Goal: Task Accomplishment & Management: Use online tool/utility

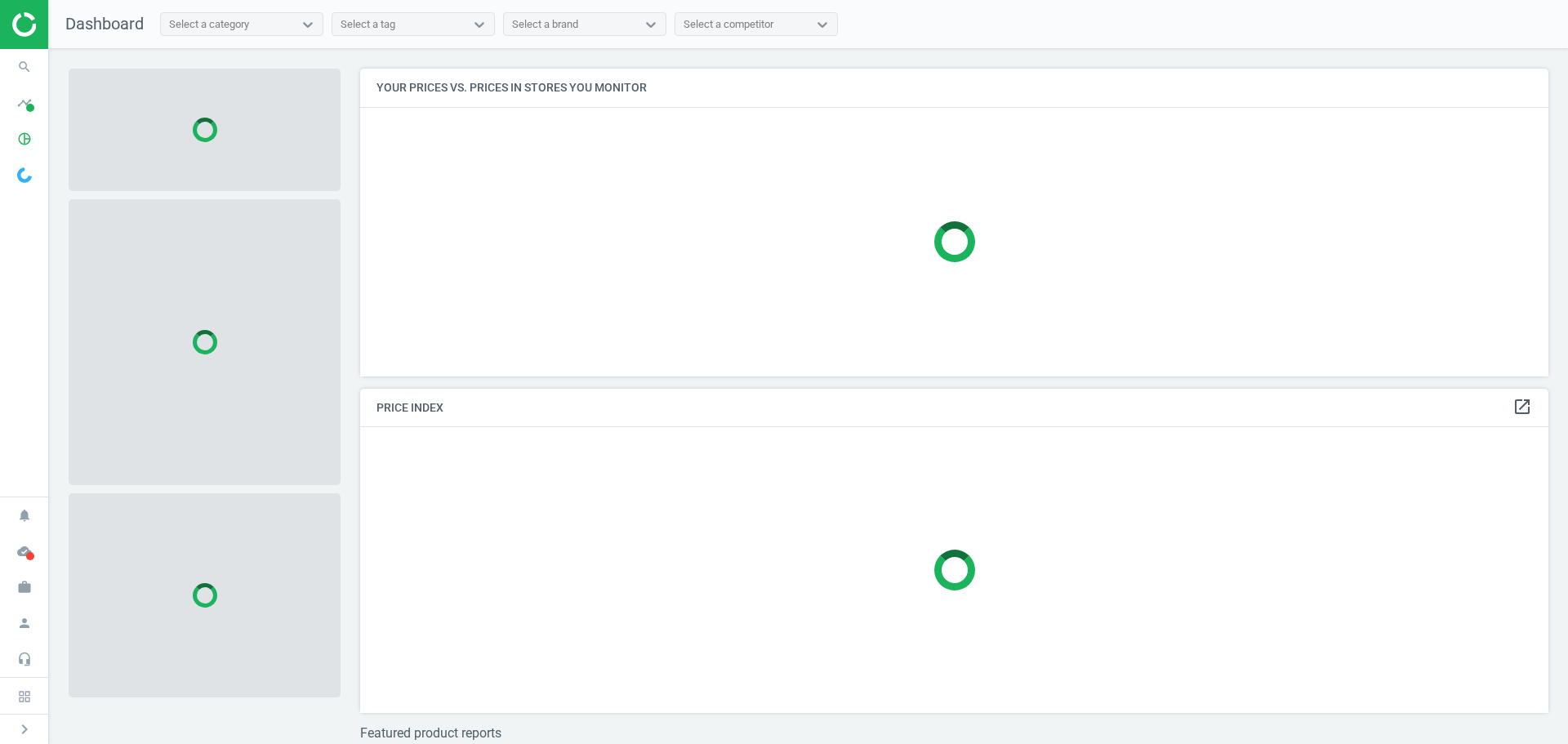
scroll to position [332, 1201]
click at [22, 111] on icon "timeline" at bounding box center [24, 103] width 31 height 31
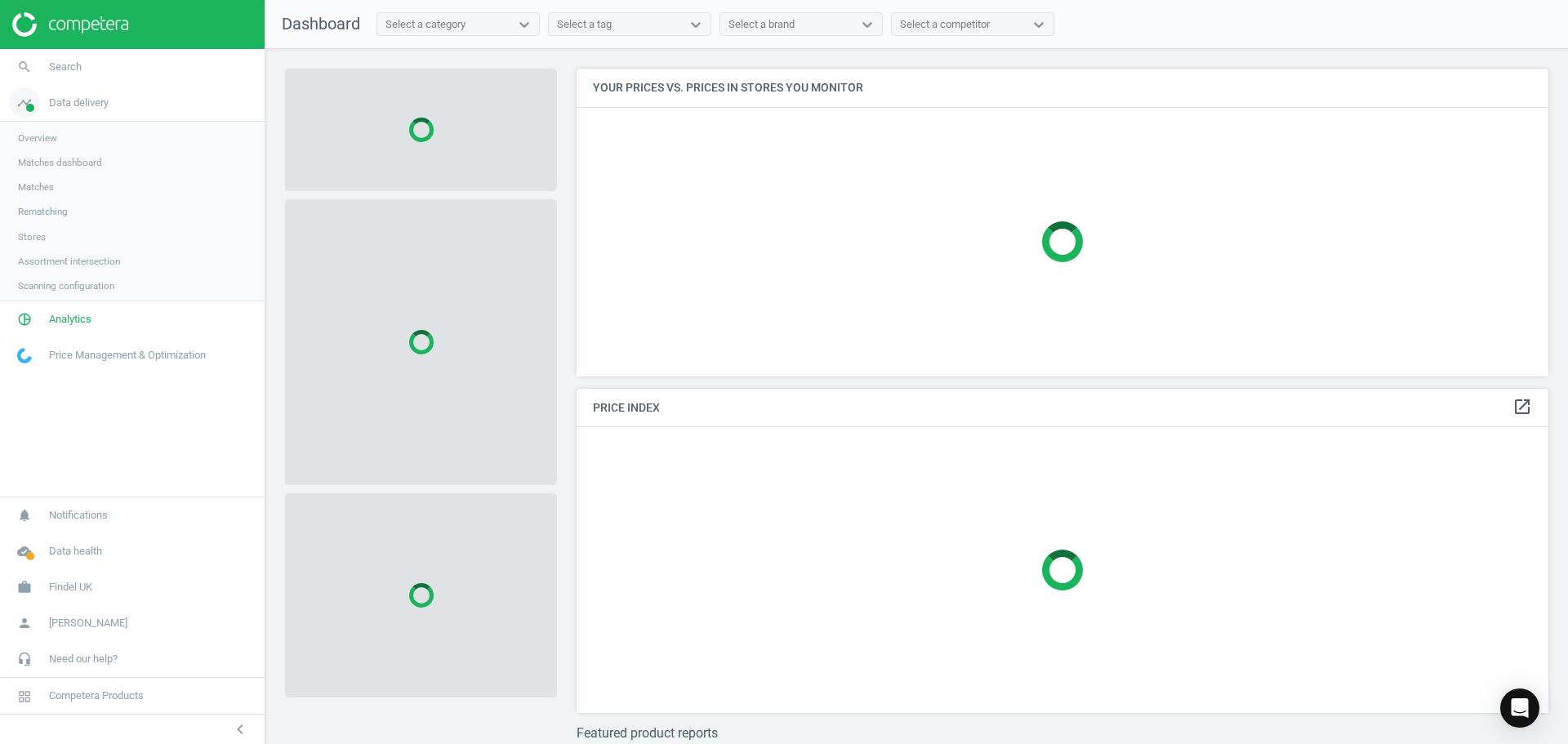
scroll to position [332, 985]
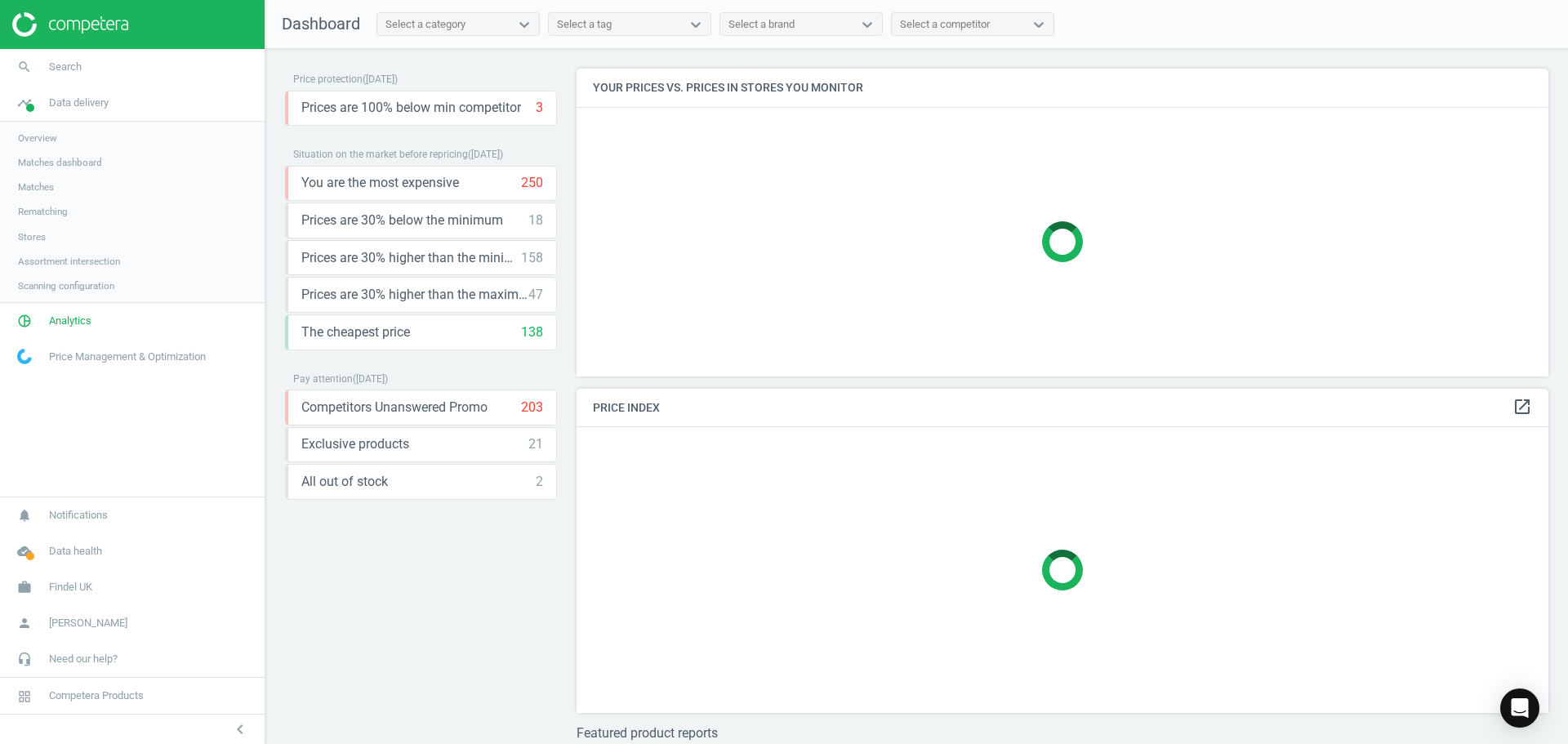
click at [25, 186] on span "Matches" at bounding box center [36, 188] width 36 height 14
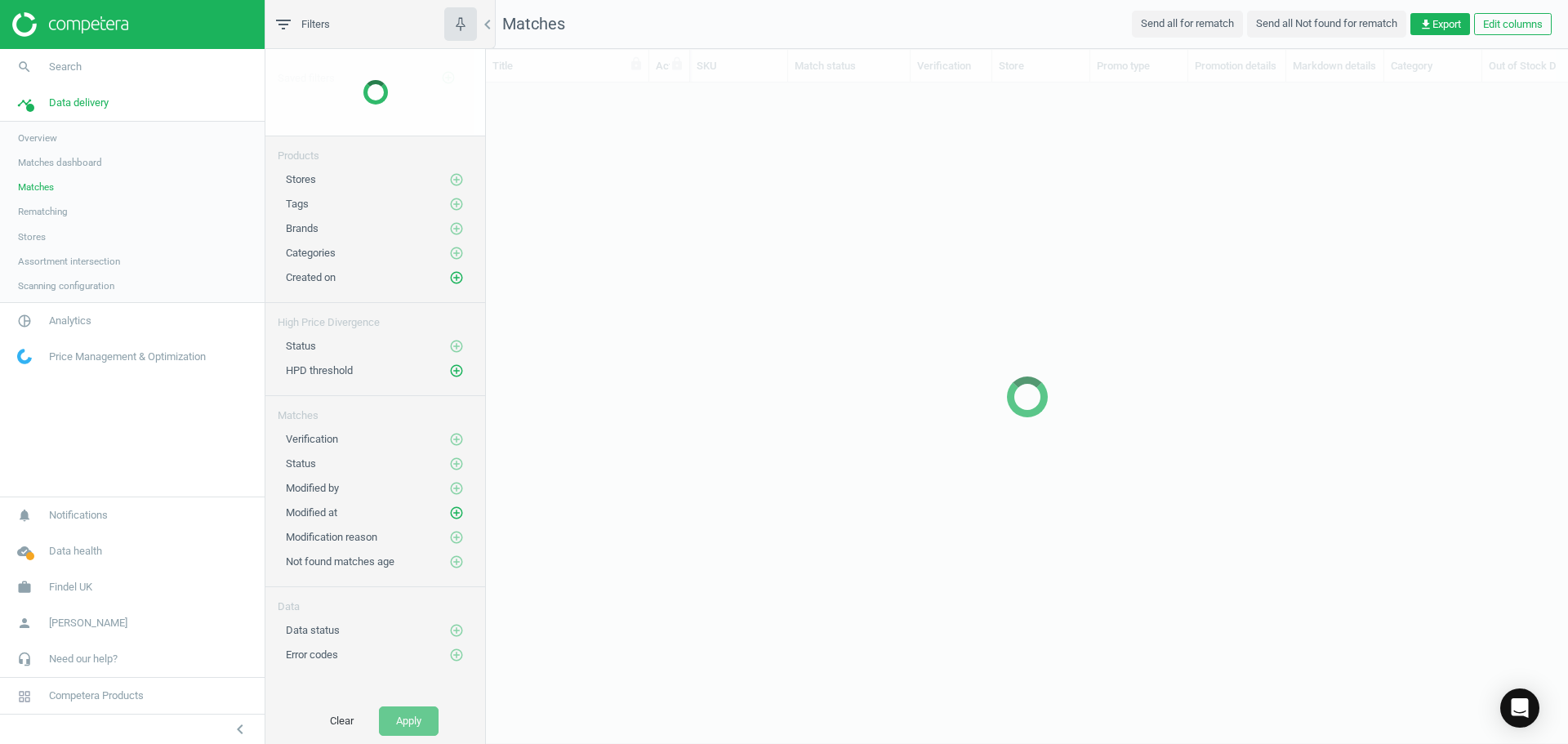
scroll to position [606, 1070]
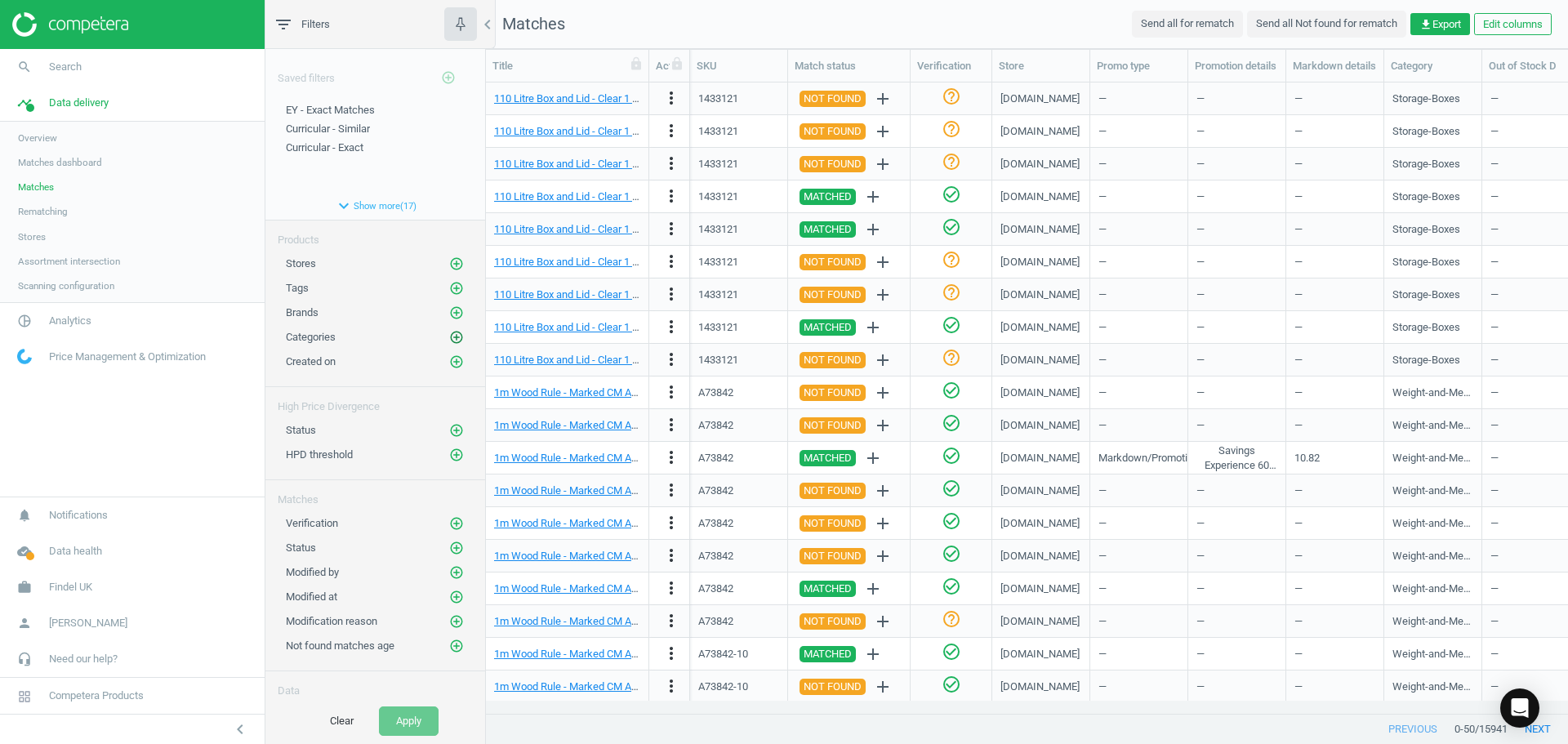
click at [449, 336] on icon "add_circle_outline" at bounding box center [456, 337] width 15 height 15
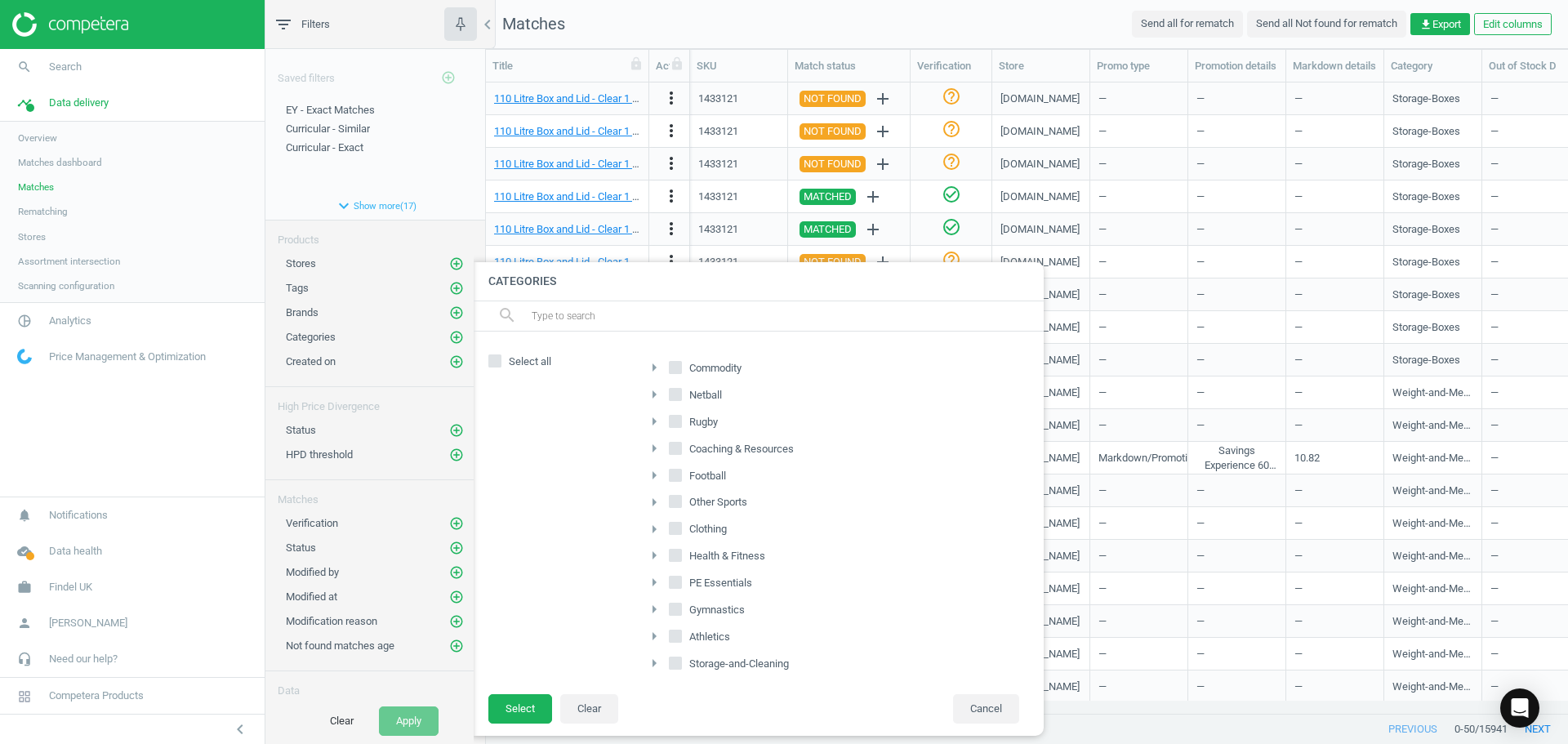
click at [660, 372] on icon "arrow_right" at bounding box center [654, 368] width 19 height 19
click at [684, 502] on input "Early-Years" at bounding box center [684, 499] width 11 height 11
checkbox input "true"
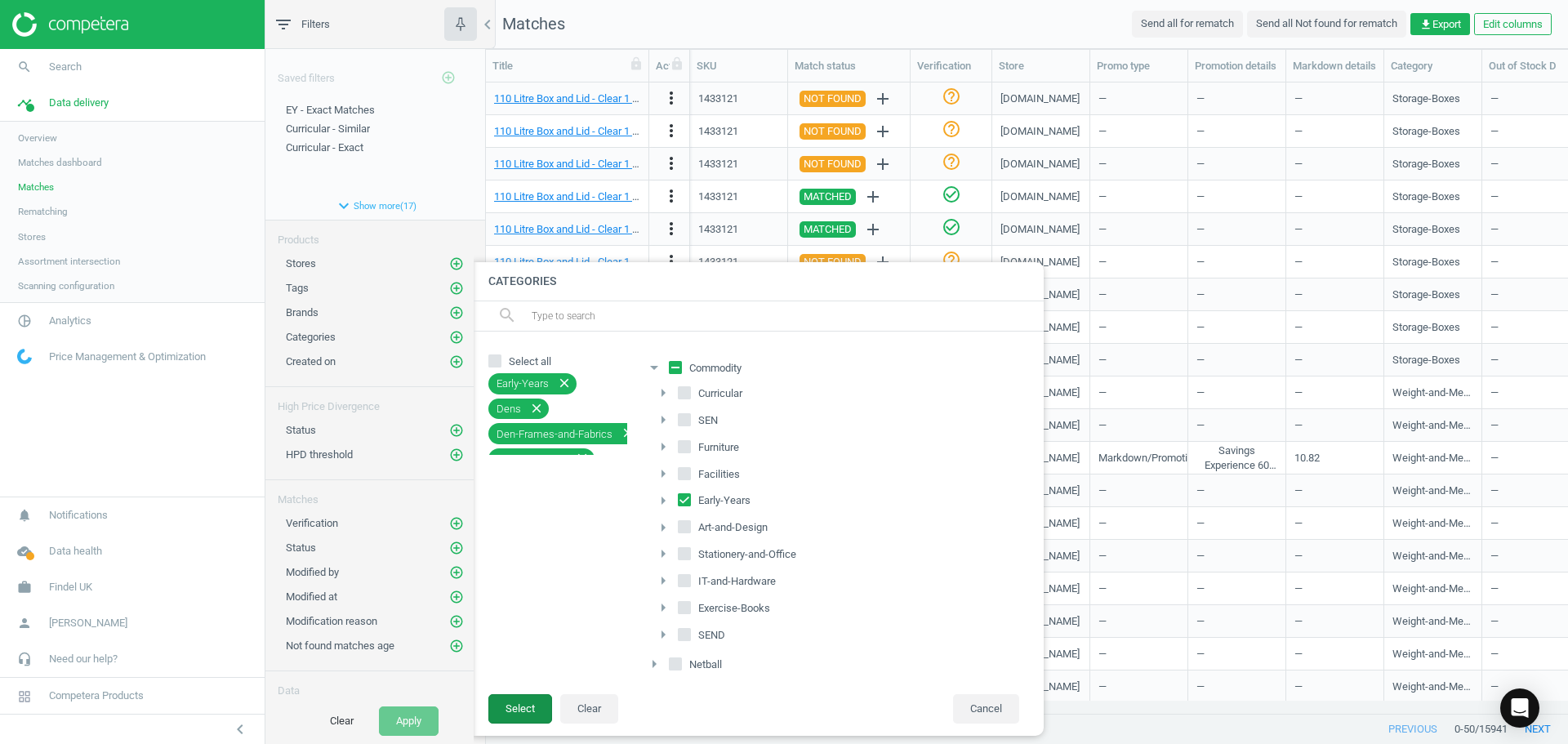
click at [533, 709] on button "Select" at bounding box center [521, 708] width 64 height 29
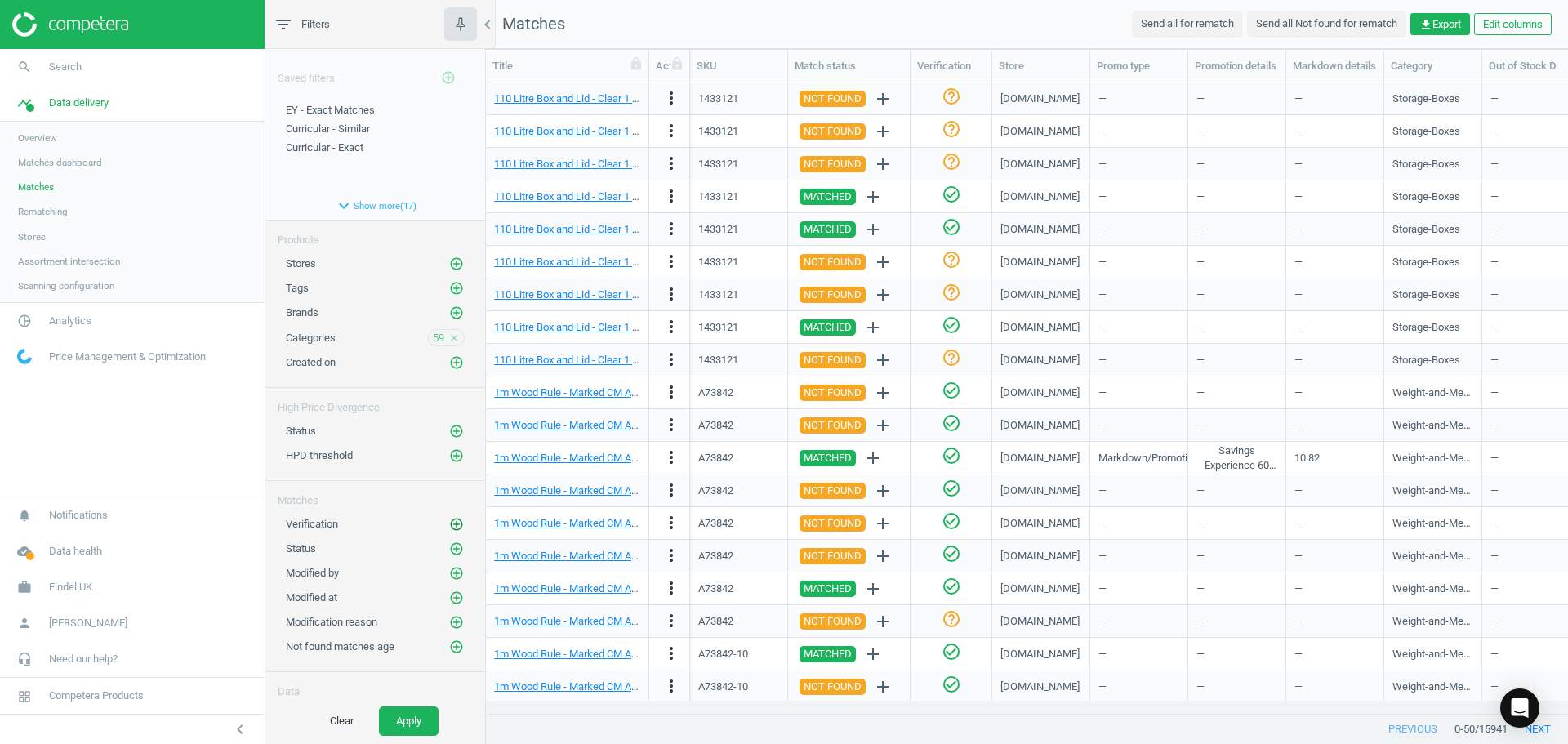
click at [449, 521] on icon "add_circle_outline" at bounding box center [456, 523] width 15 height 15
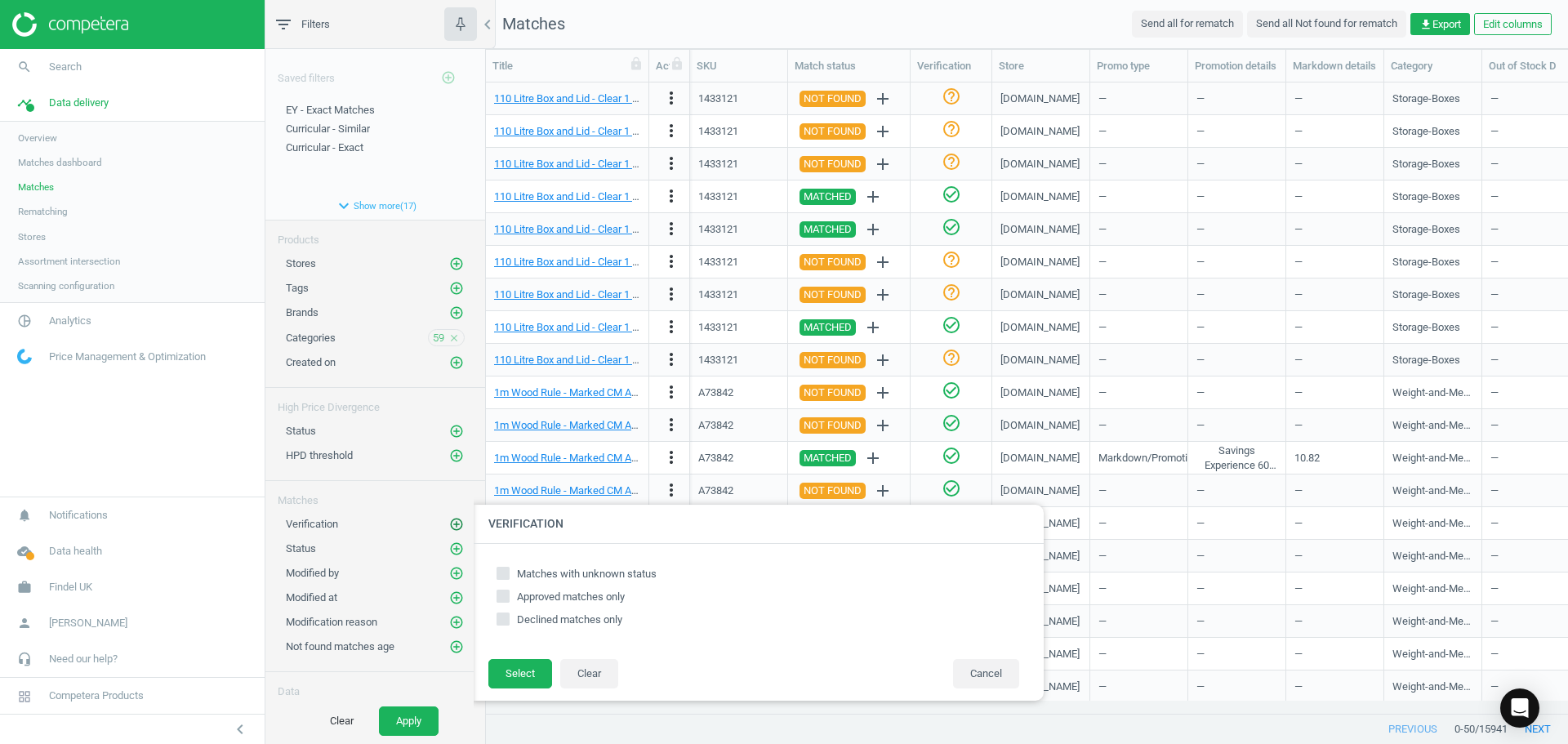
click at [449, 521] on icon "add_circle_outline" at bounding box center [456, 523] width 15 height 15
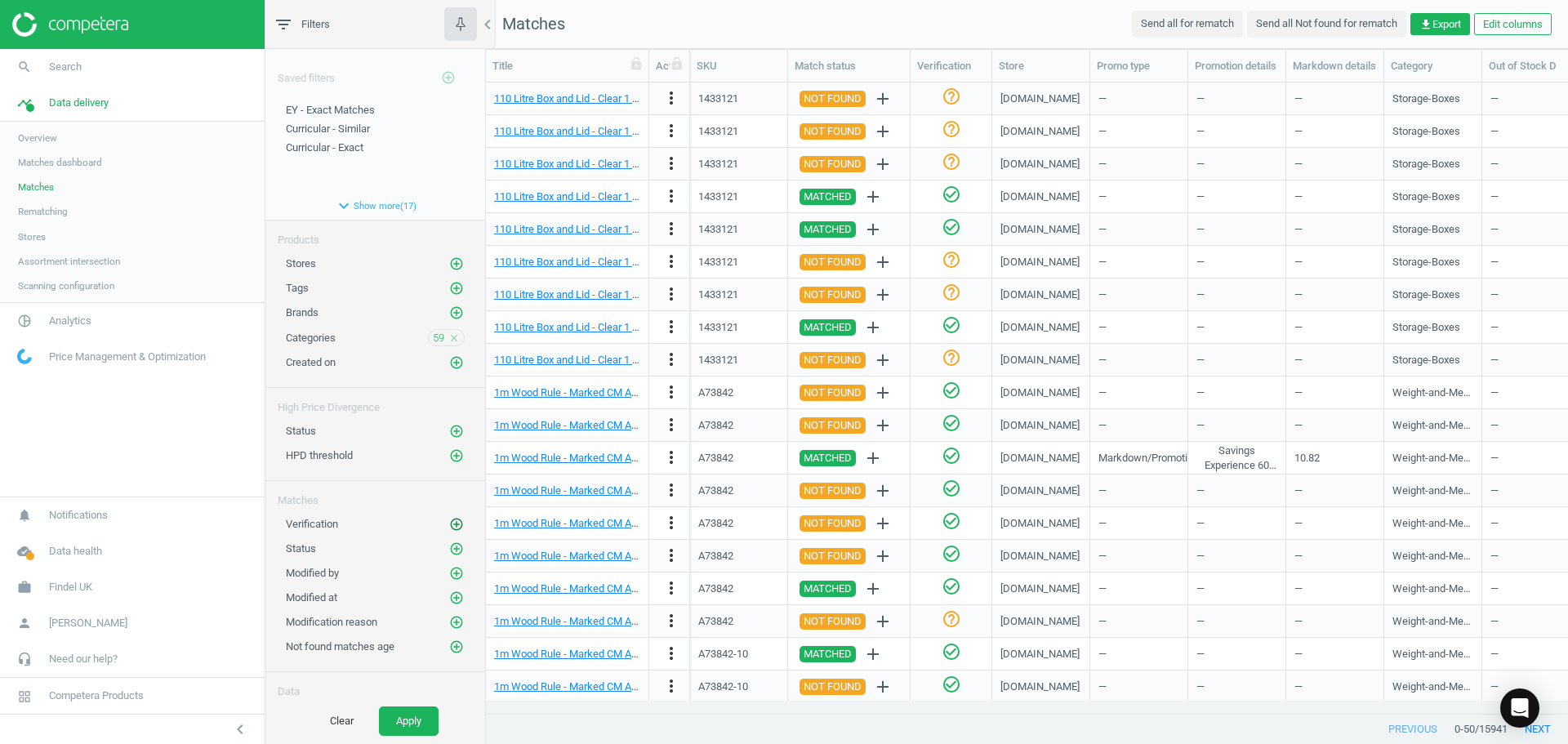
click at [449, 521] on icon "add_circle_outline" at bounding box center [456, 523] width 15 height 15
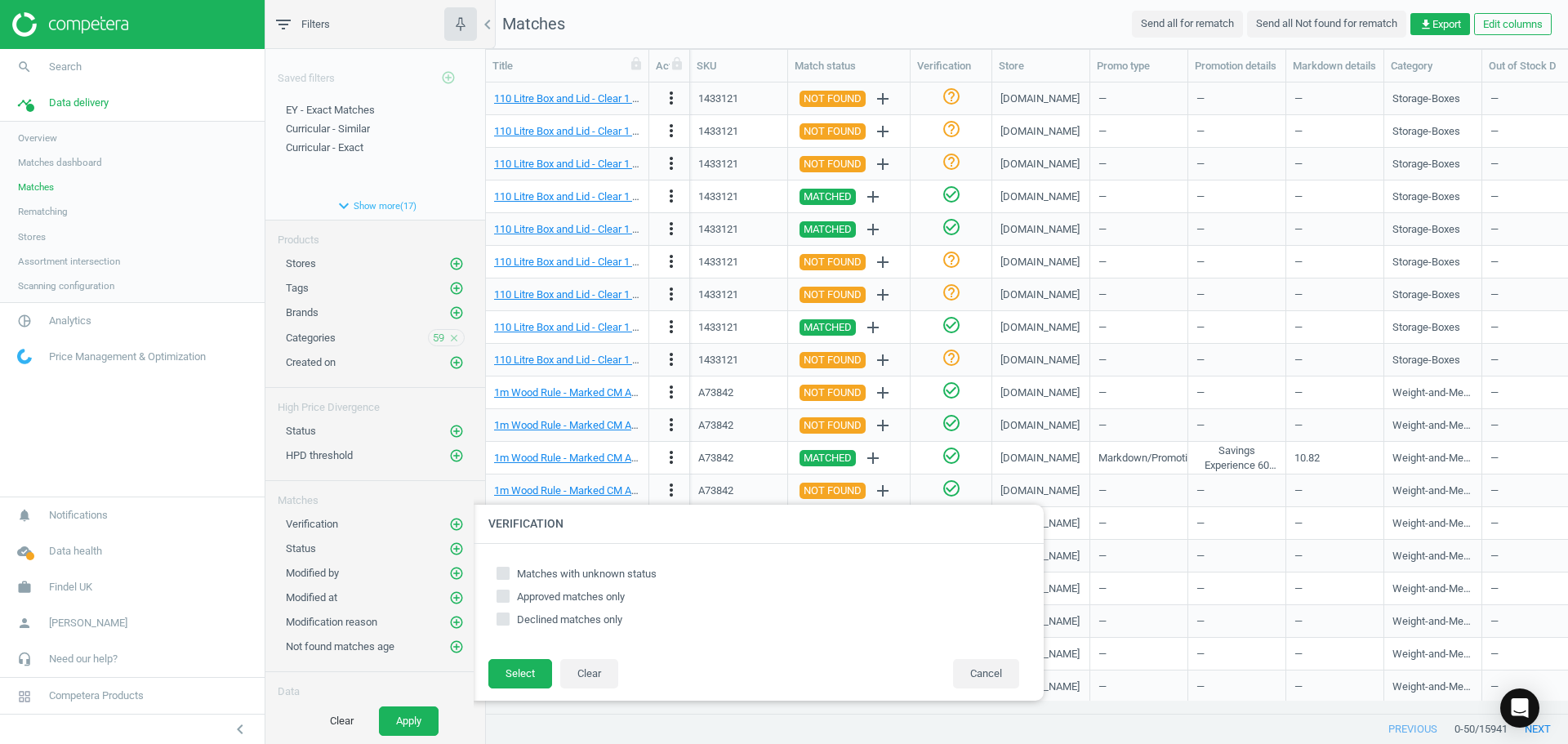
click at [504, 572] on input "Matches with unknown status" at bounding box center [503, 573] width 11 height 11
checkbox input "true"
click at [517, 686] on button "Select" at bounding box center [521, 673] width 64 height 29
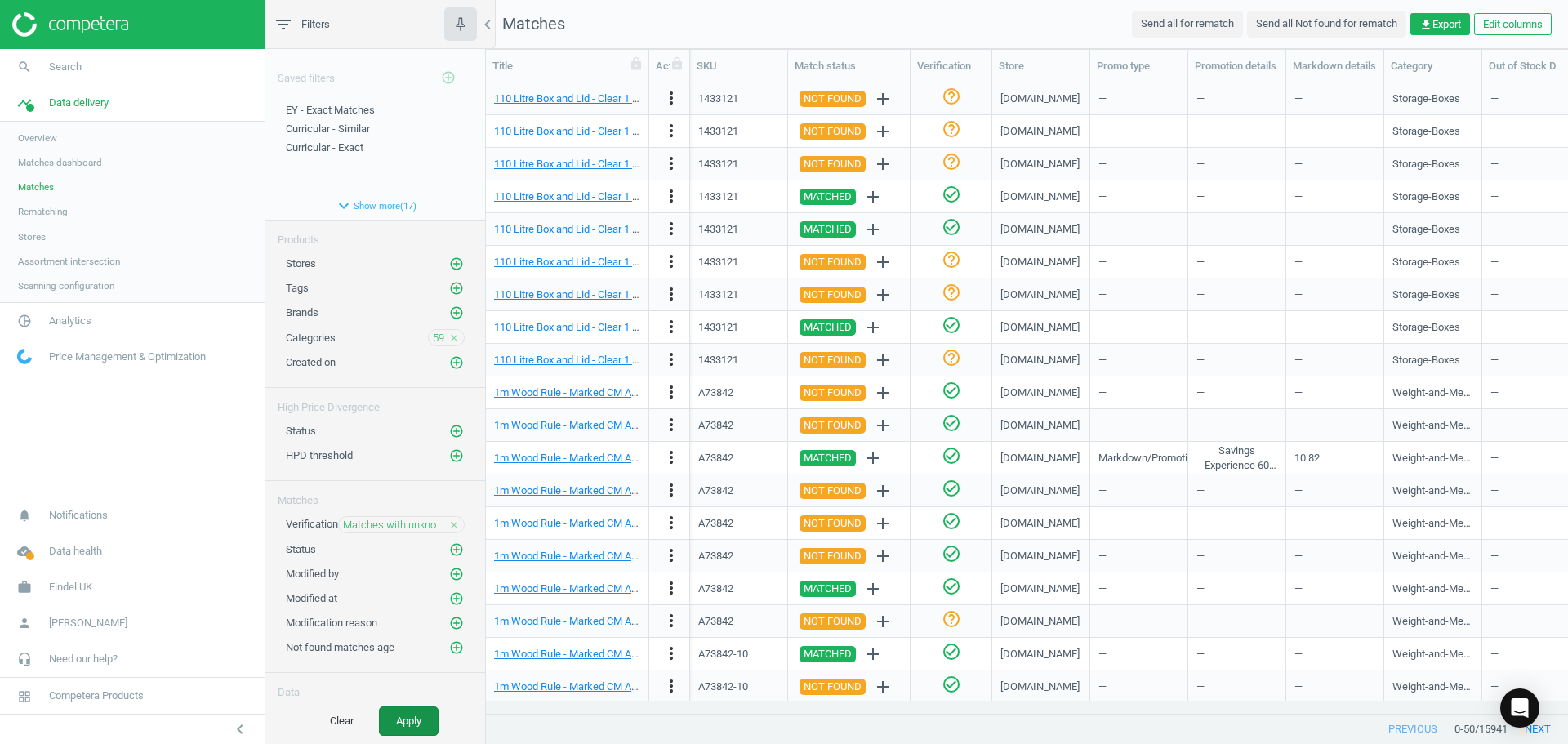
click at [413, 715] on button "Apply" at bounding box center [409, 721] width 60 height 29
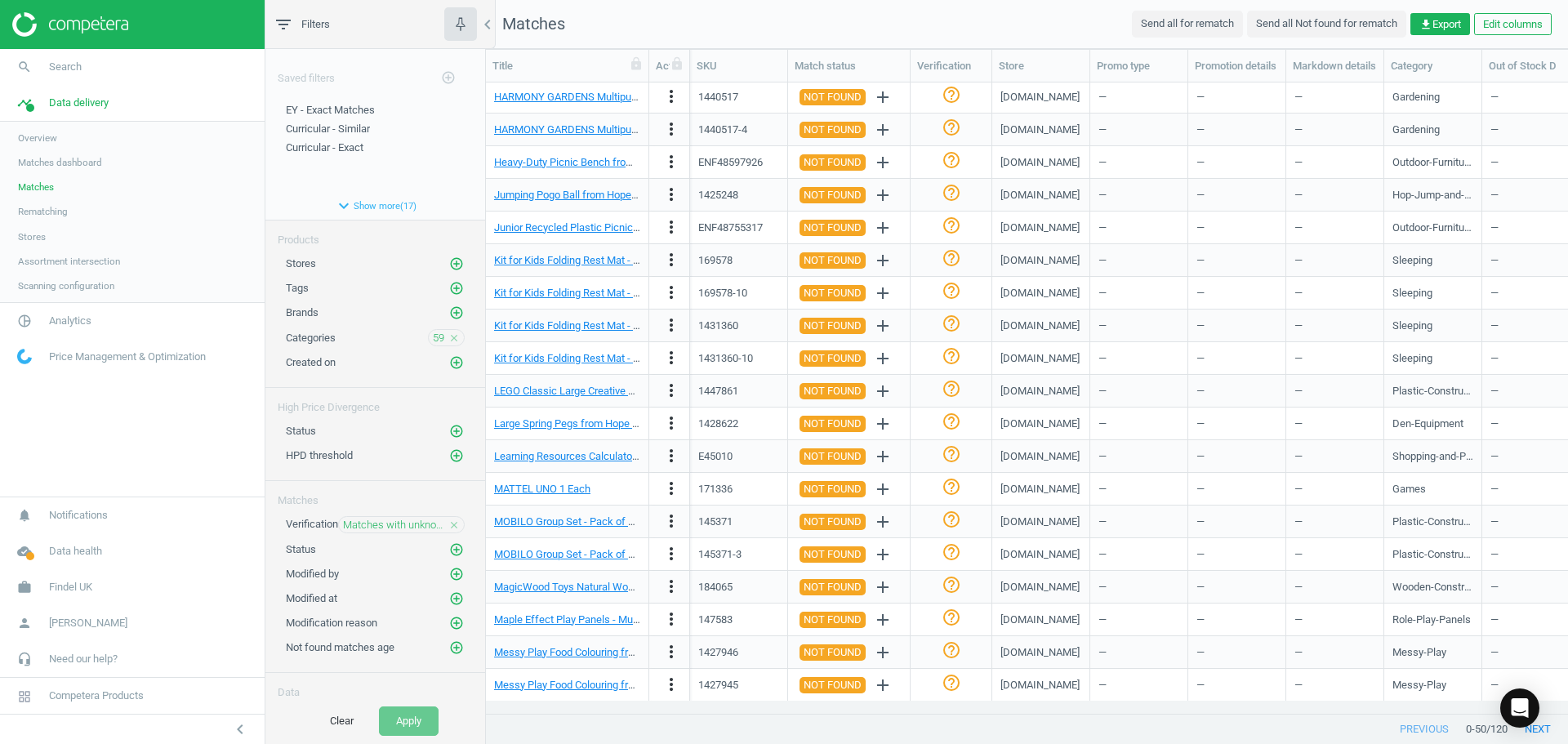
scroll to position [1015, 0]
click at [1535, 733] on button "next" at bounding box center [1538, 729] width 60 height 29
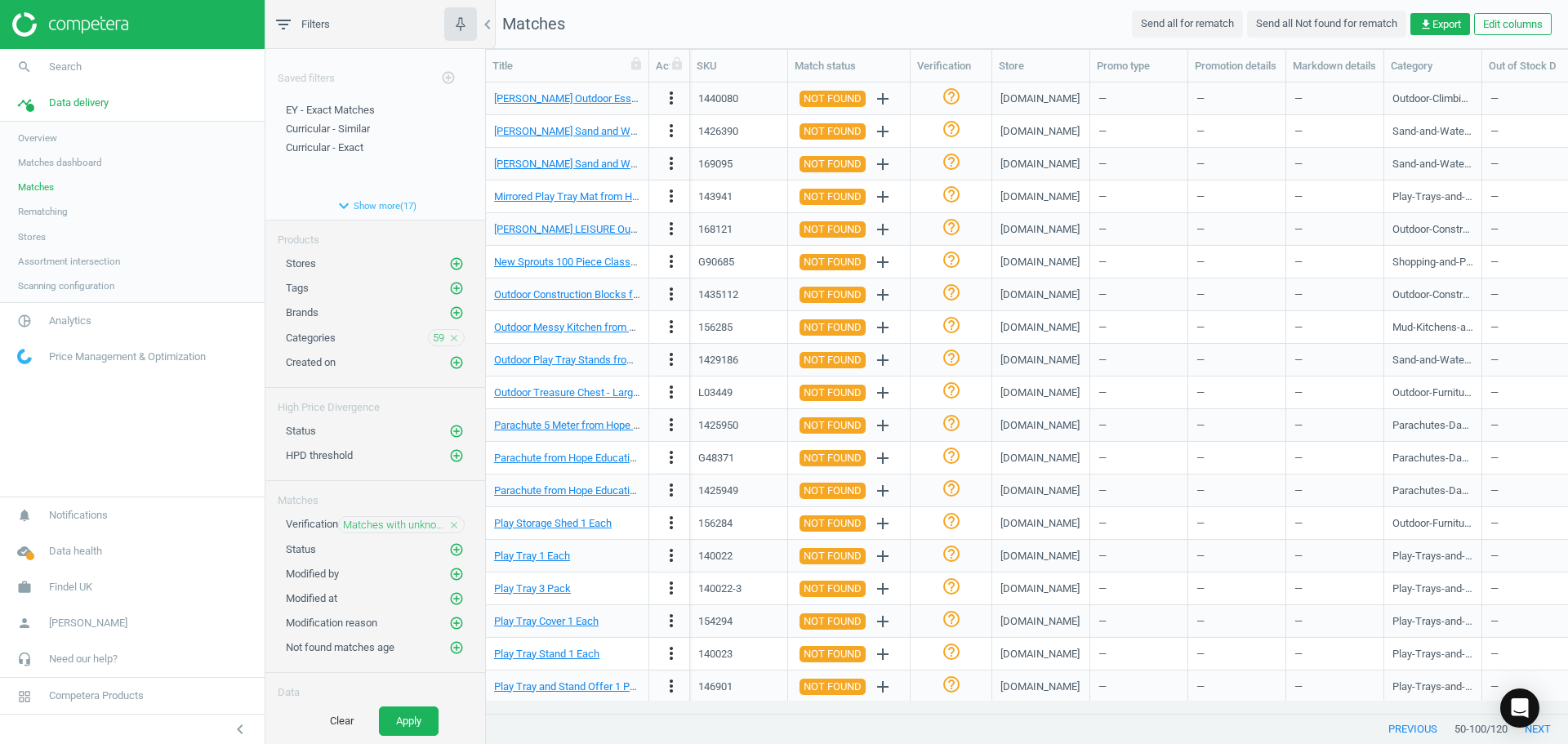
scroll to position [1015, 0]
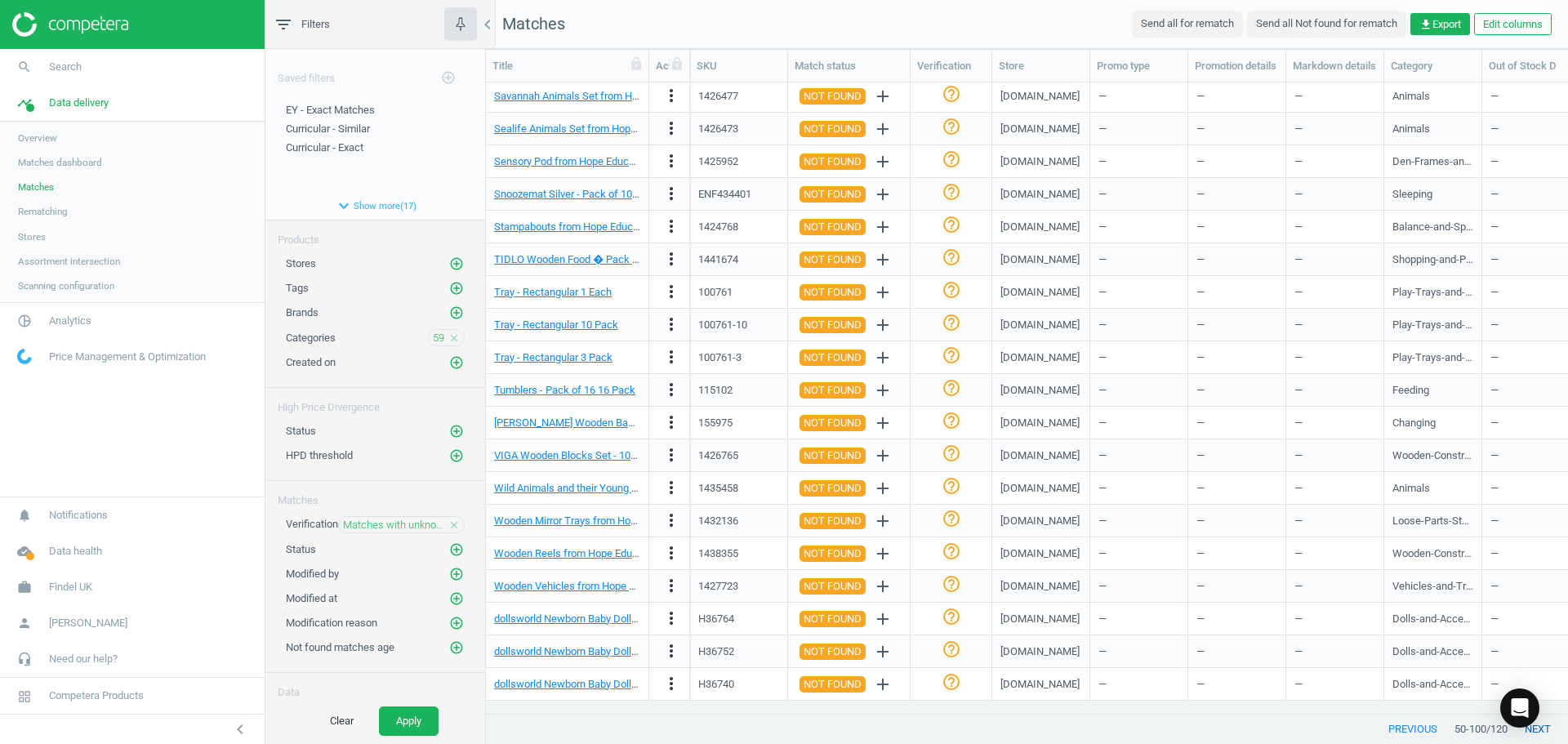
click at [1546, 735] on button "next" at bounding box center [1538, 729] width 60 height 29
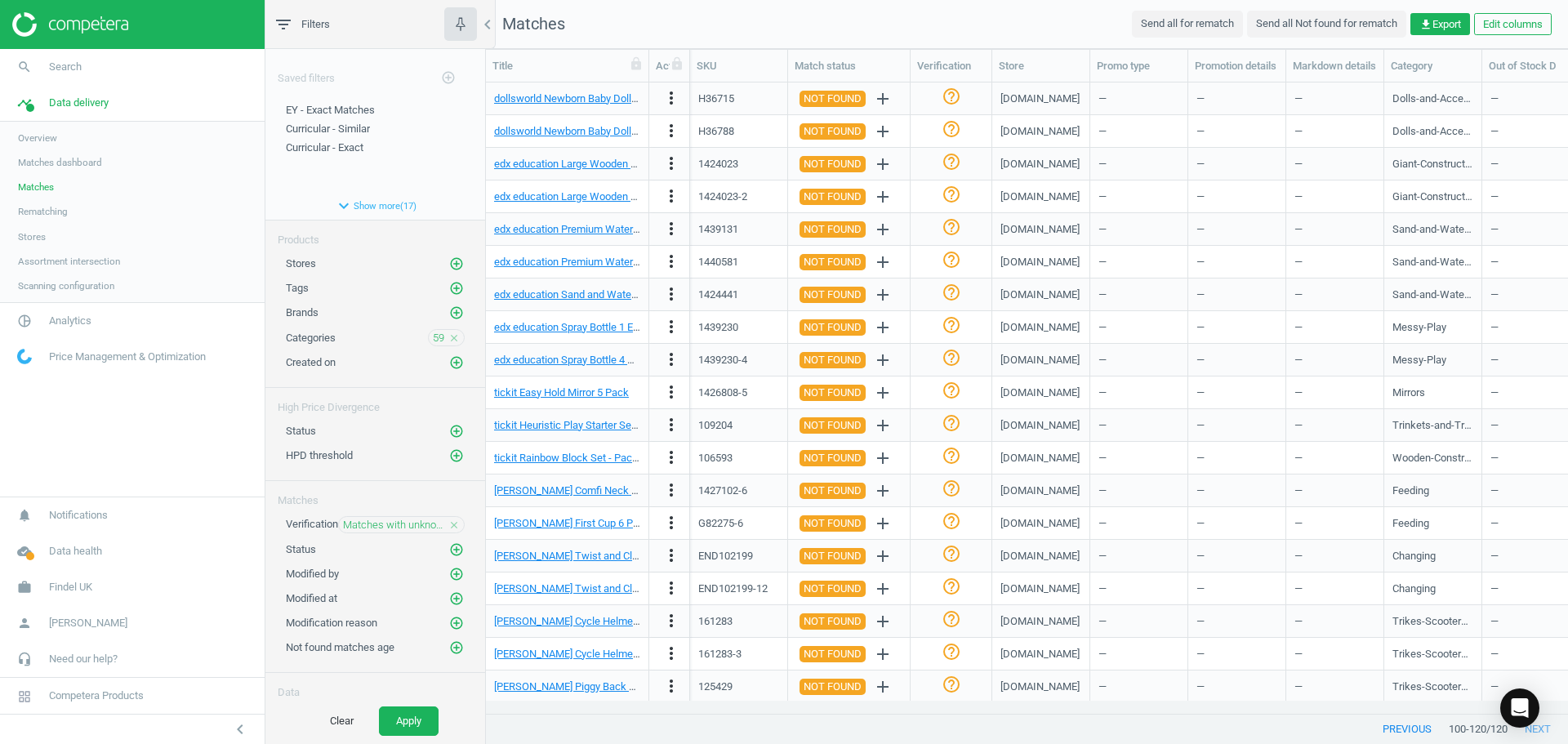
click at [448, 521] on icon "close" at bounding box center [454, 525] width 12 height 12
click at [449, 542] on icon "add_circle_outline" at bounding box center [456, 549] width 15 height 15
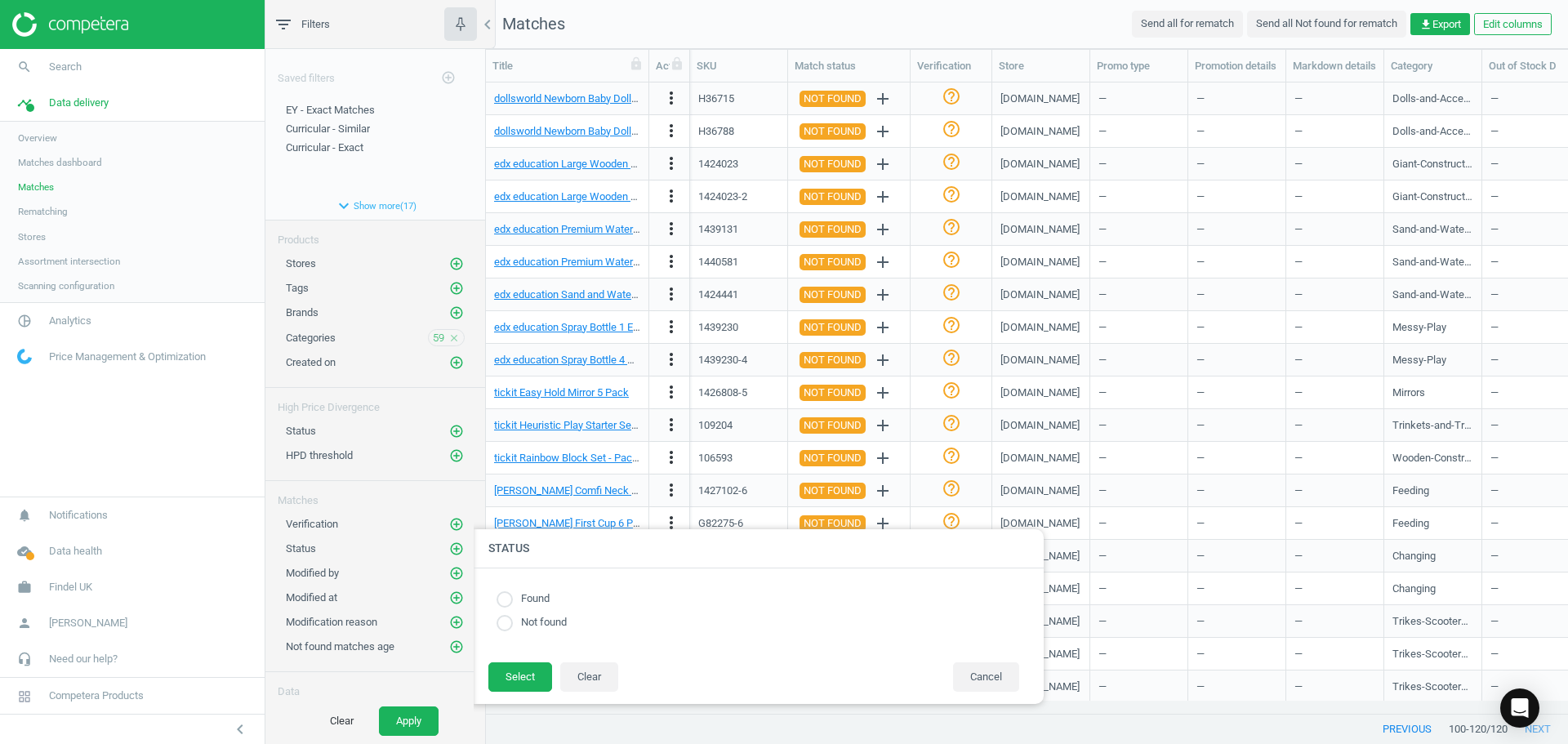
click at [526, 622] on label "Not found" at bounding box center [540, 622] width 54 height 15
click at [505, 624] on input "radio" at bounding box center [504, 622] width 16 height 16
radio input "true"
click at [510, 676] on button "Select" at bounding box center [521, 676] width 64 height 29
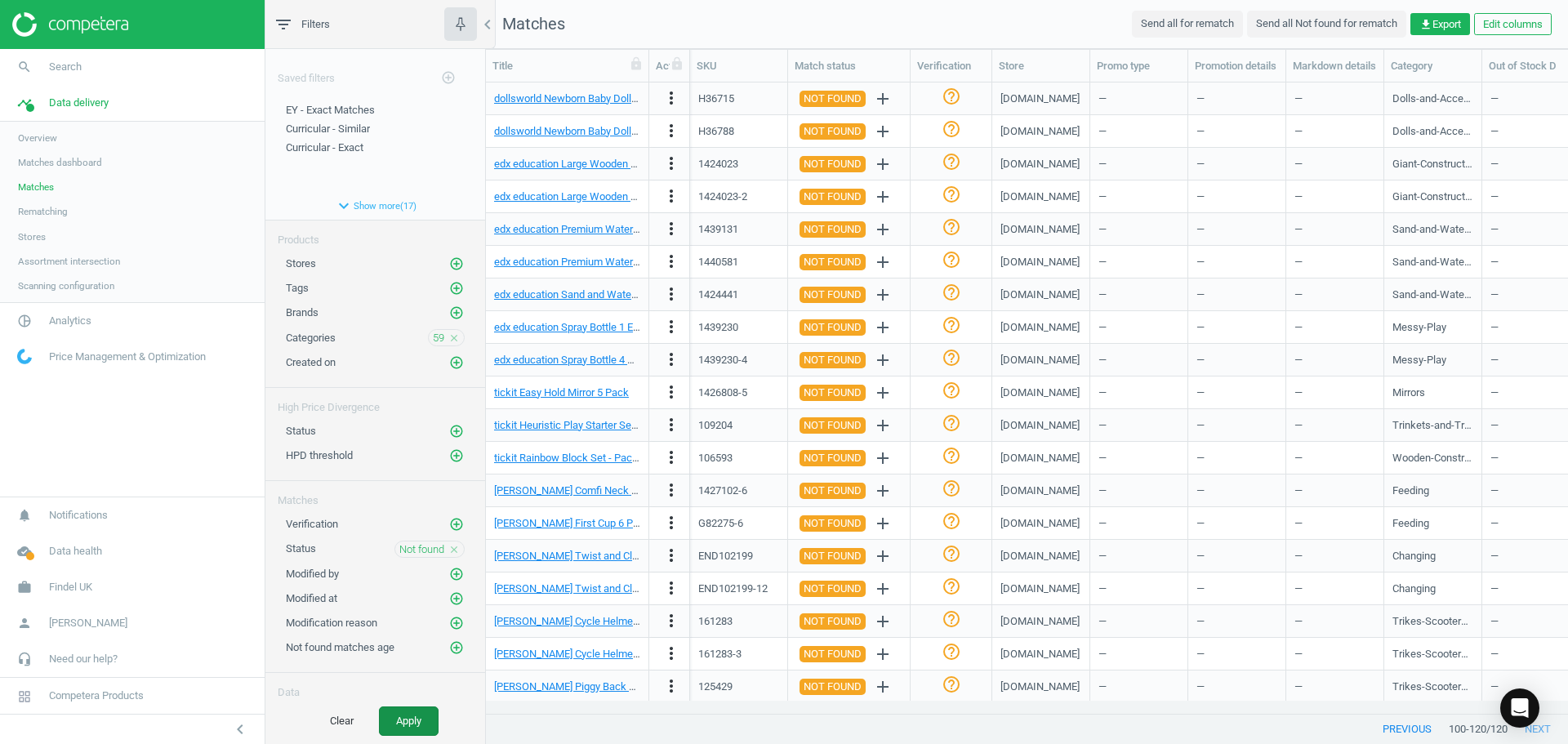
click at [391, 724] on button "Apply" at bounding box center [409, 721] width 60 height 29
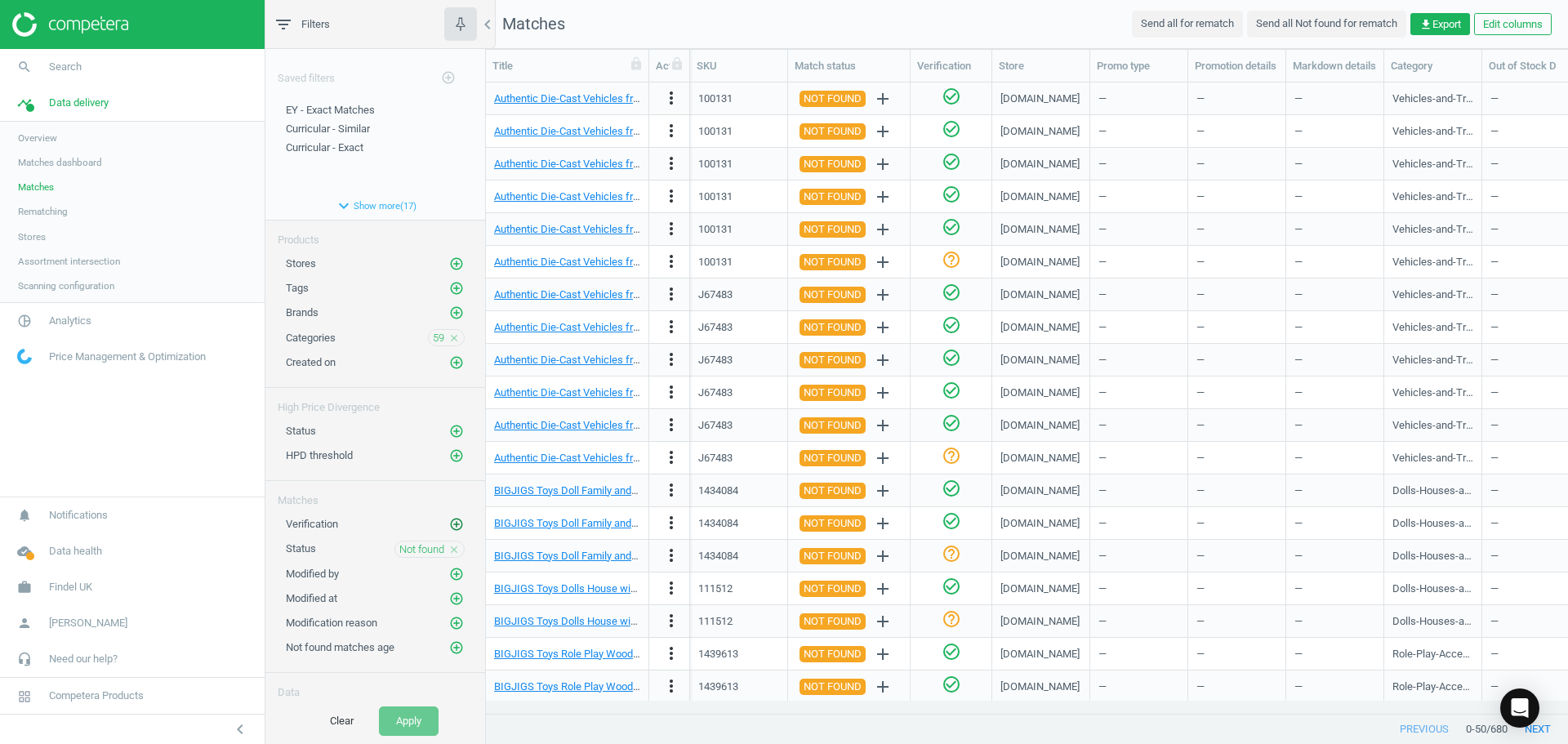
click at [449, 526] on icon "add_circle_outline" at bounding box center [456, 523] width 15 height 15
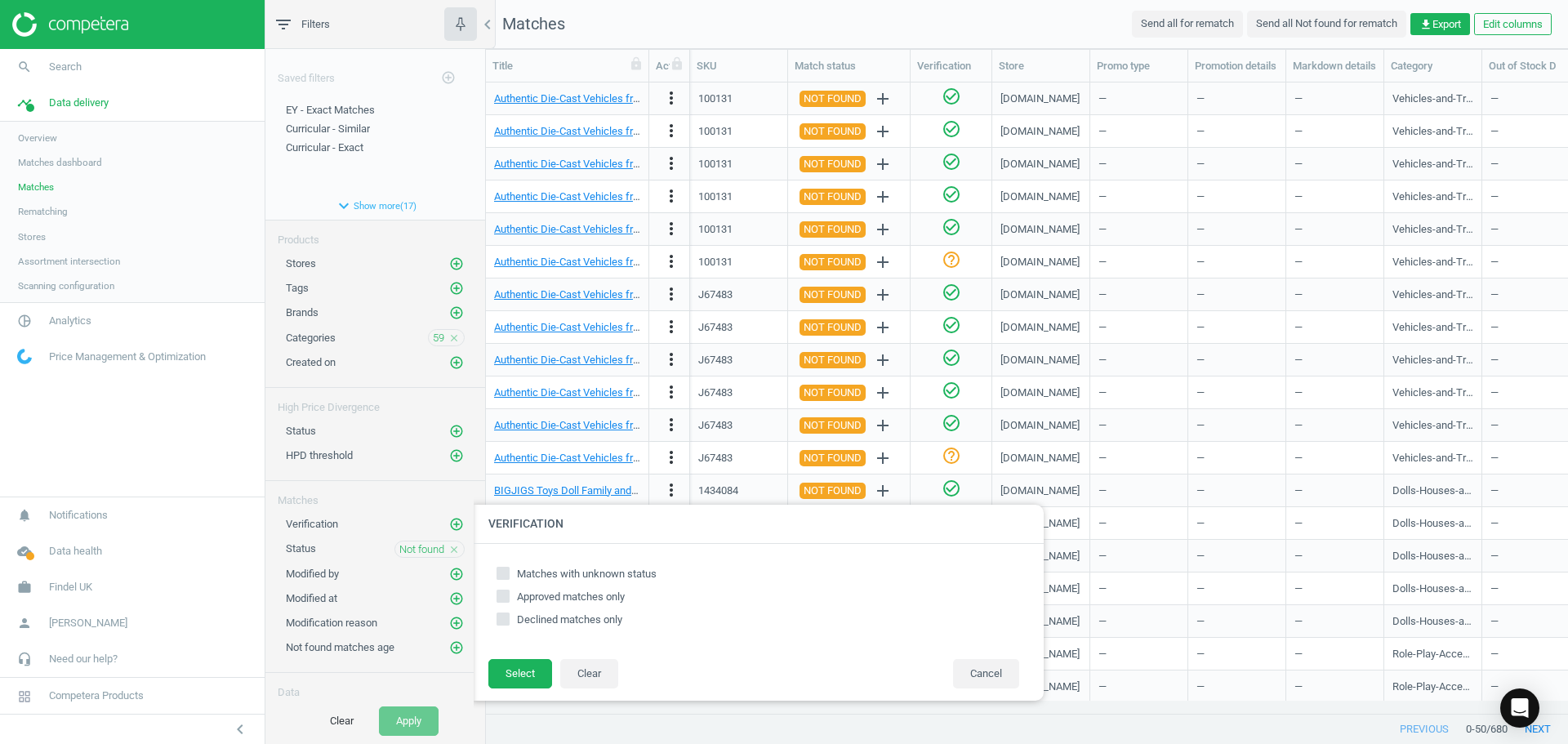
click at [511, 575] on label "Matches with unknown status" at bounding box center [758, 574] width 523 height 15
click at [509, 575] on input "Matches with unknown status" at bounding box center [503, 573] width 11 height 11
checkbox input "true"
click at [505, 672] on button "Select" at bounding box center [521, 673] width 64 height 29
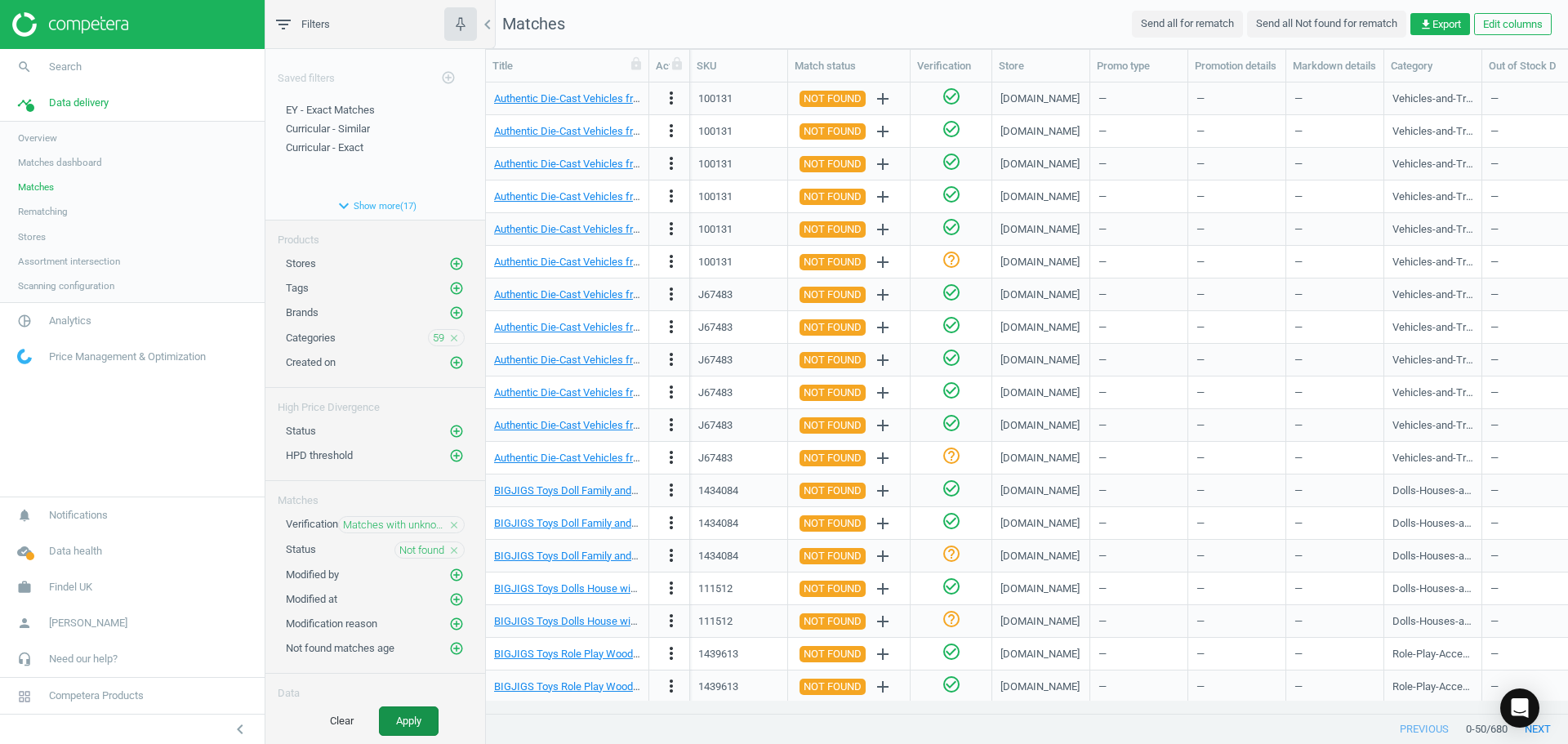
click at [403, 728] on button "Apply" at bounding box center [409, 721] width 60 height 29
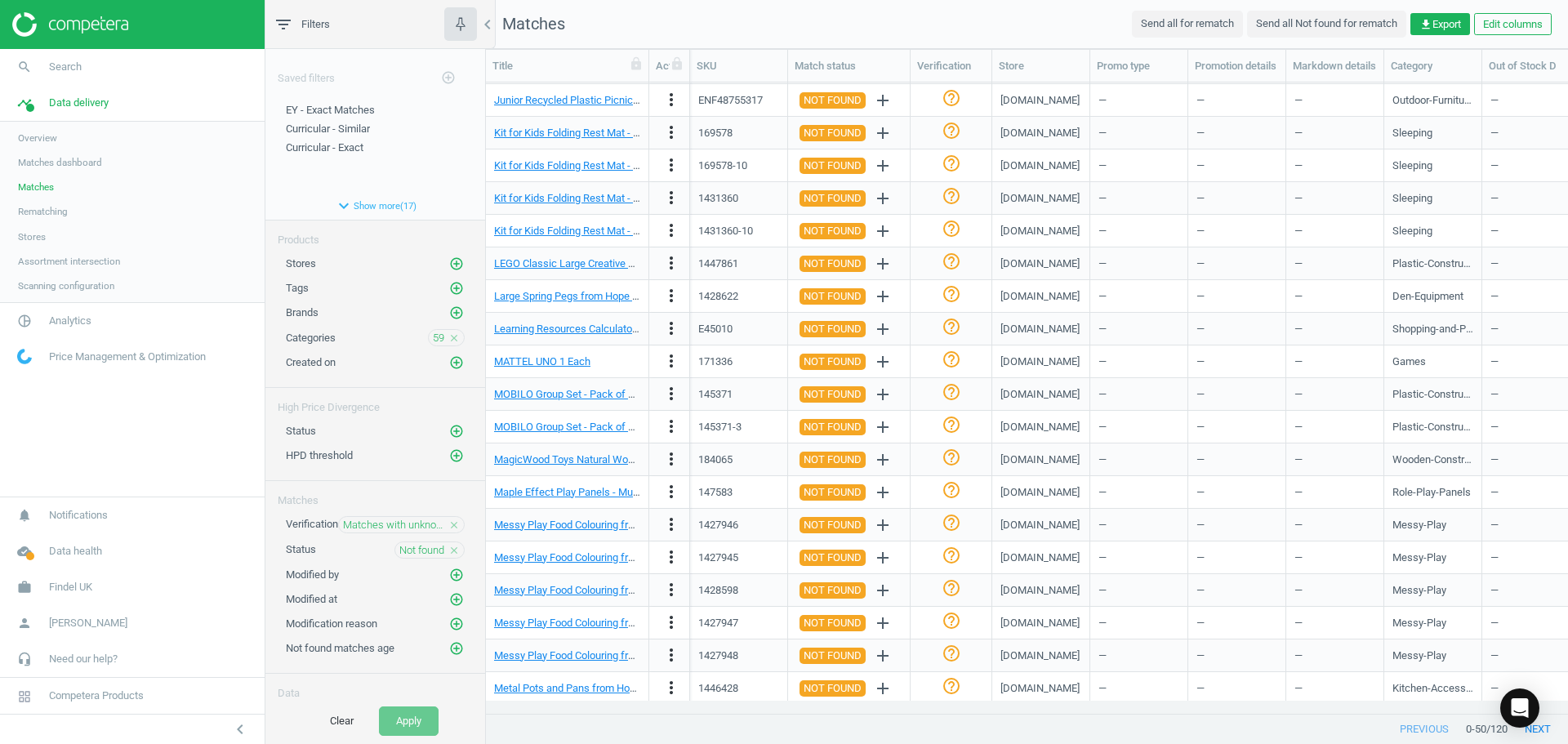
scroll to position [1015, 0]
